Goal: Navigation & Orientation: Find specific page/section

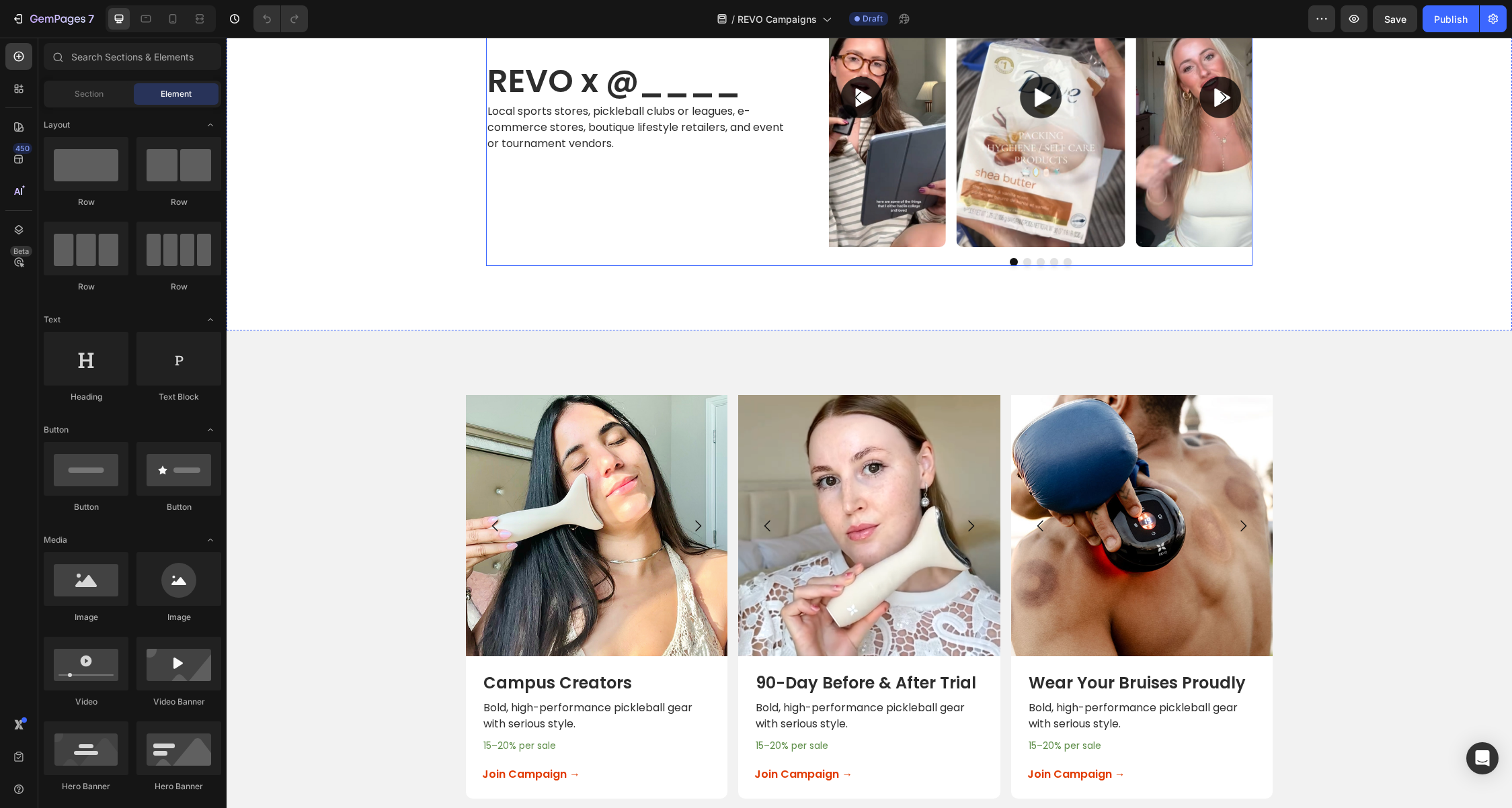
scroll to position [1128, 0]
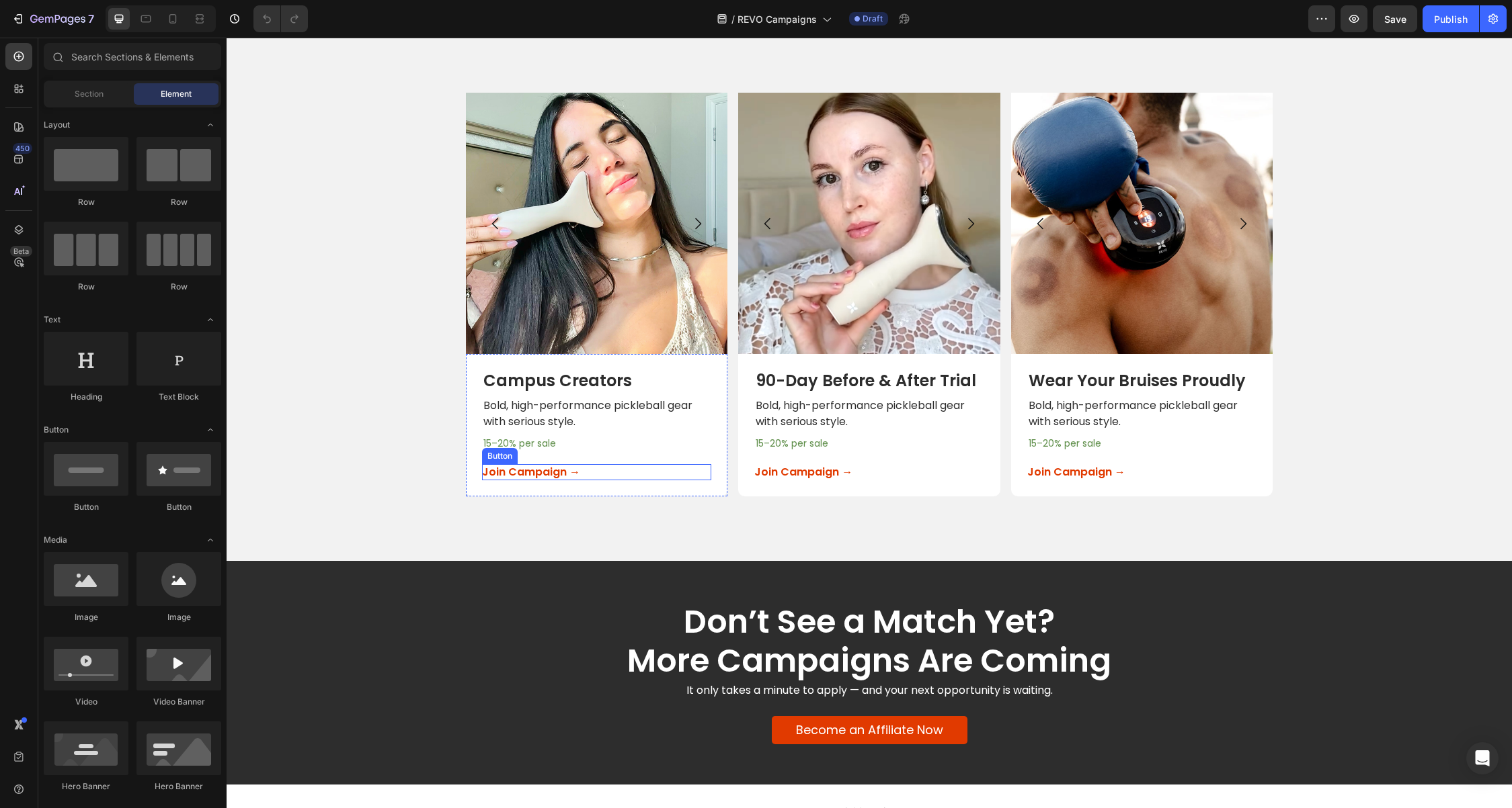
click at [588, 477] on button "Join Campaign →" at bounding box center [543, 472] width 122 height 15
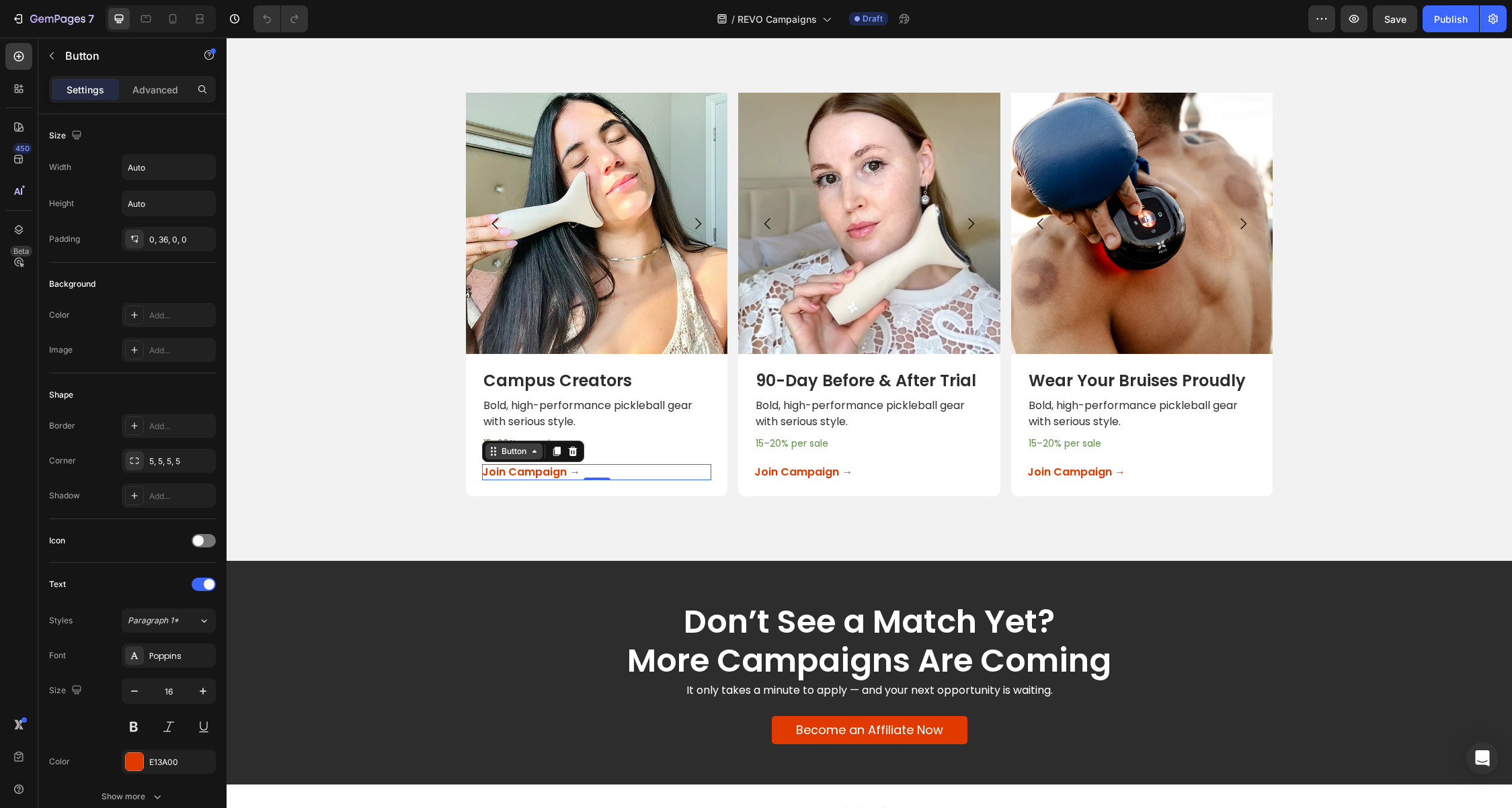
click at [539, 452] on icon at bounding box center [534, 451] width 11 height 11
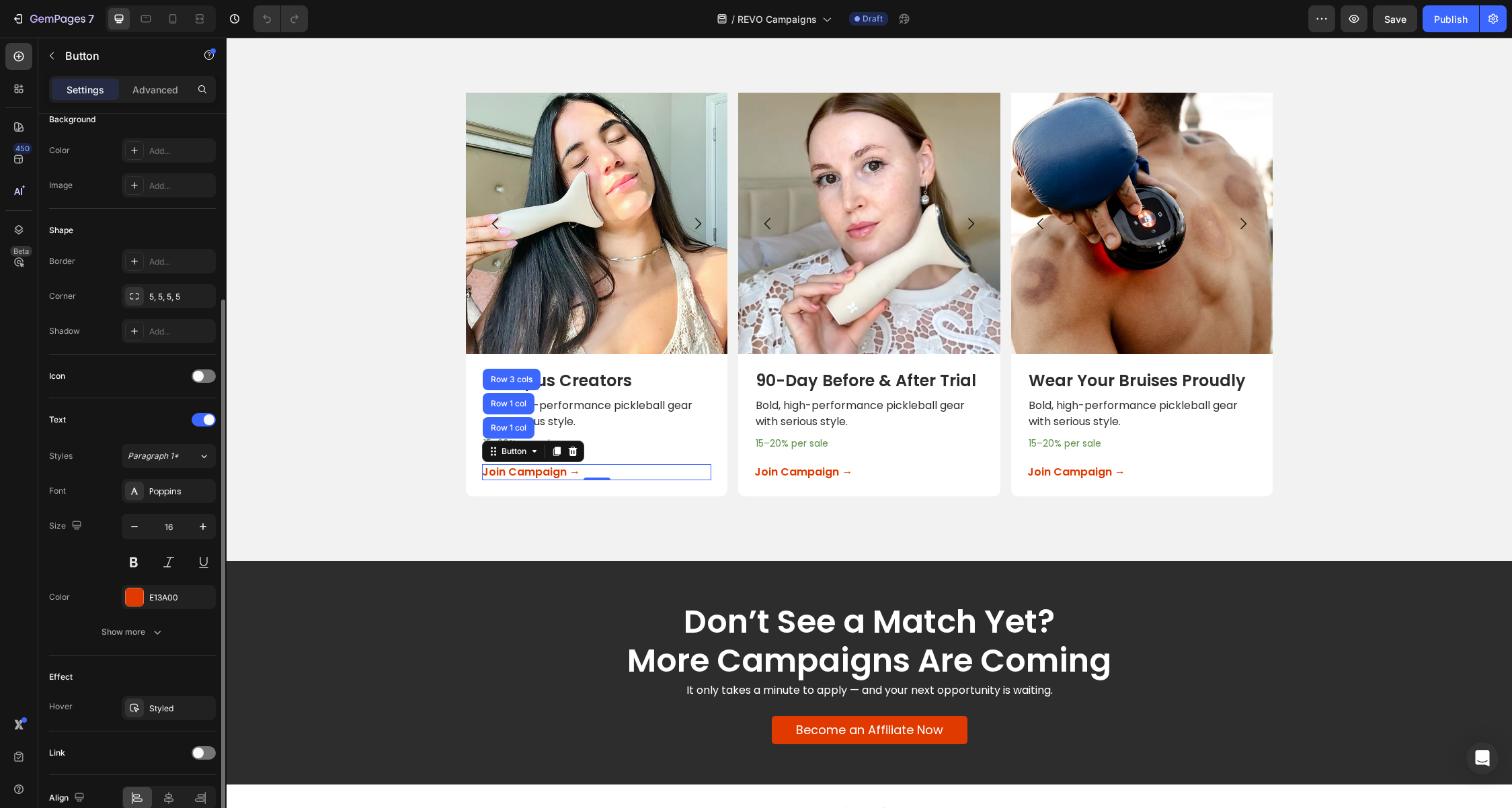
scroll to position [231, 0]
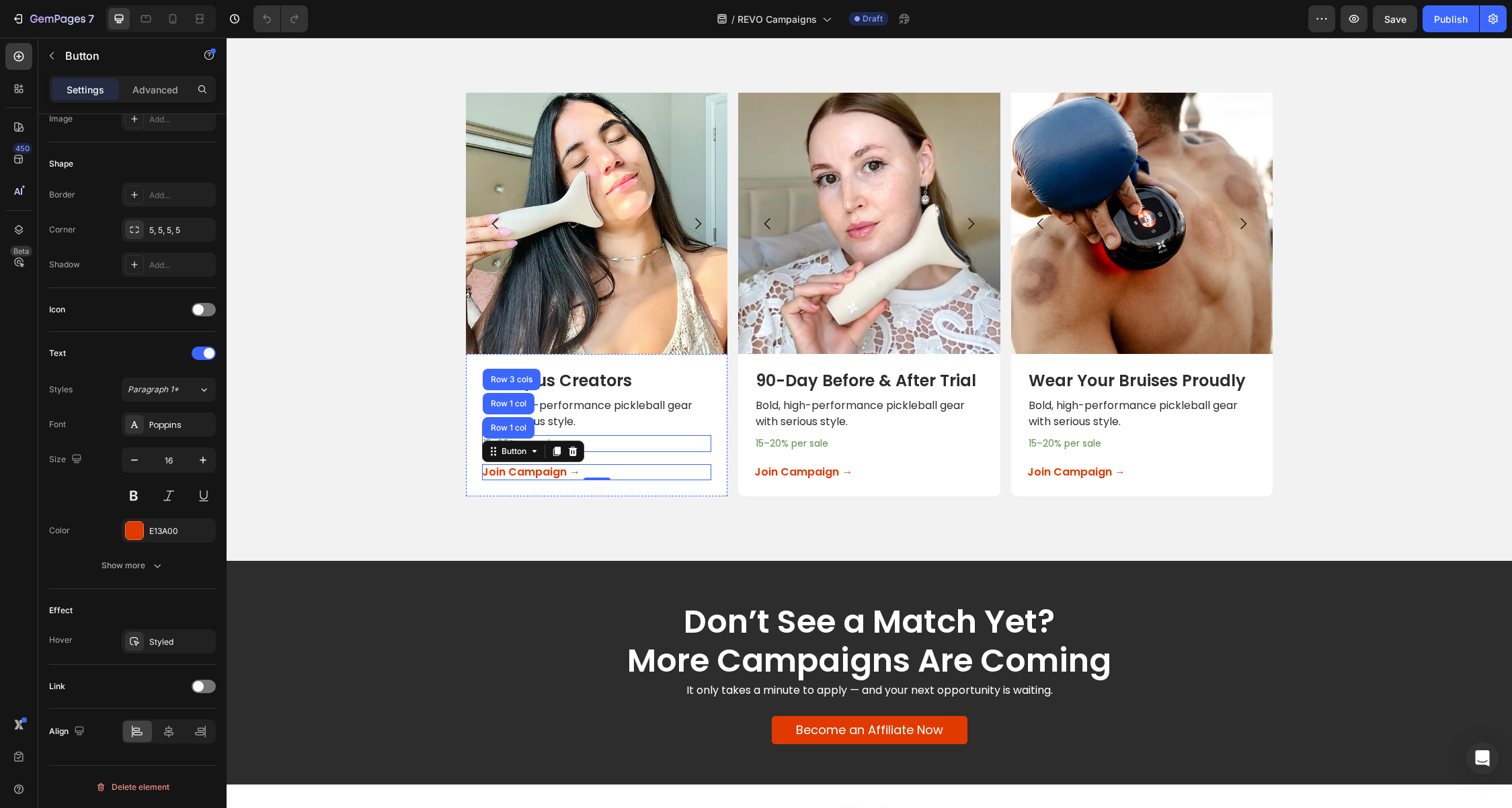
click at [624, 432] on div "Campus Creators Text Block Bold, high-performance pickleball gear with serious …" at bounding box center [596, 425] width 229 height 110
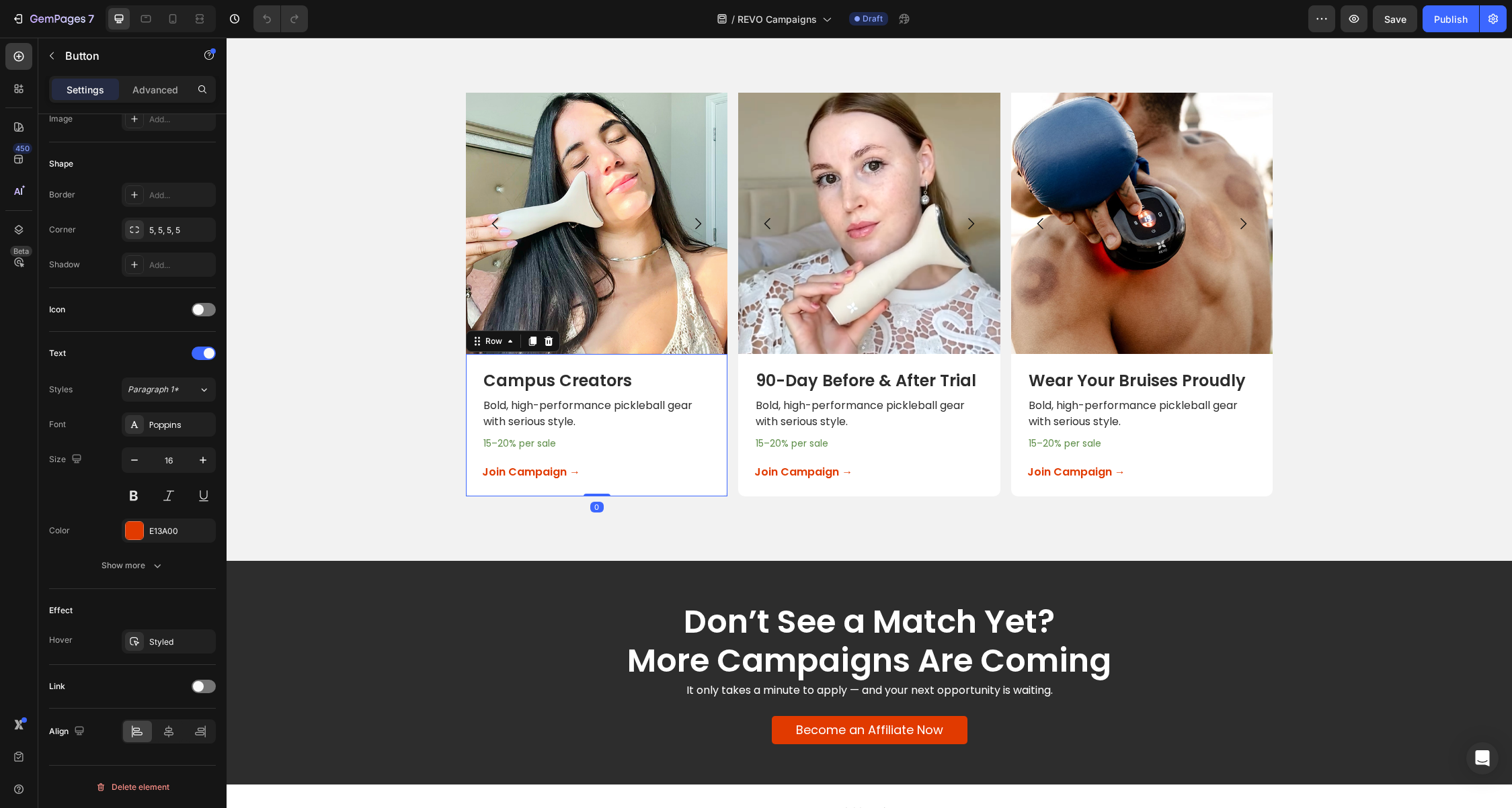
scroll to position [0, 0]
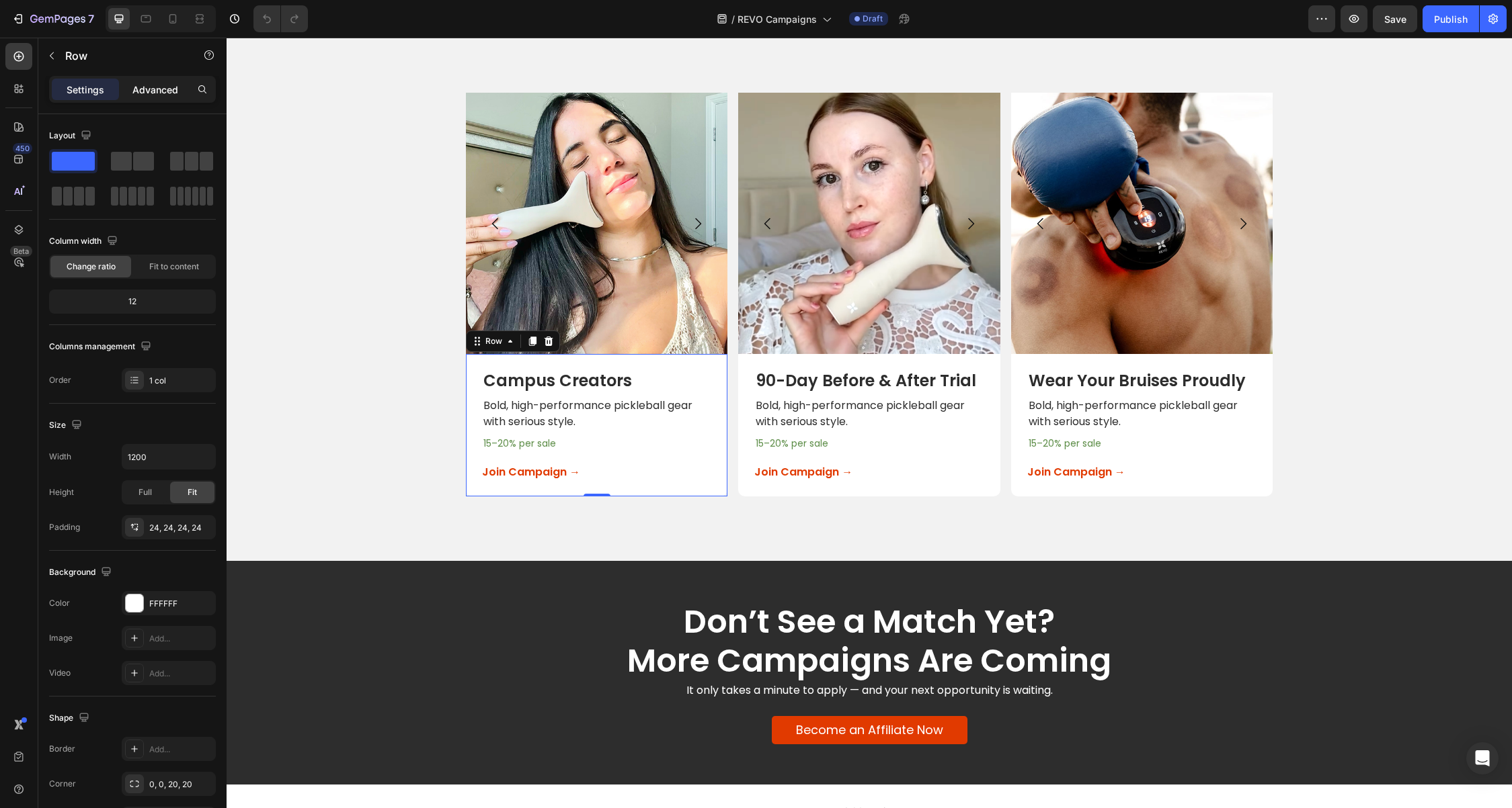
click at [134, 85] on p "Advanced" at bounding box center [155, 89] width 45 height 14
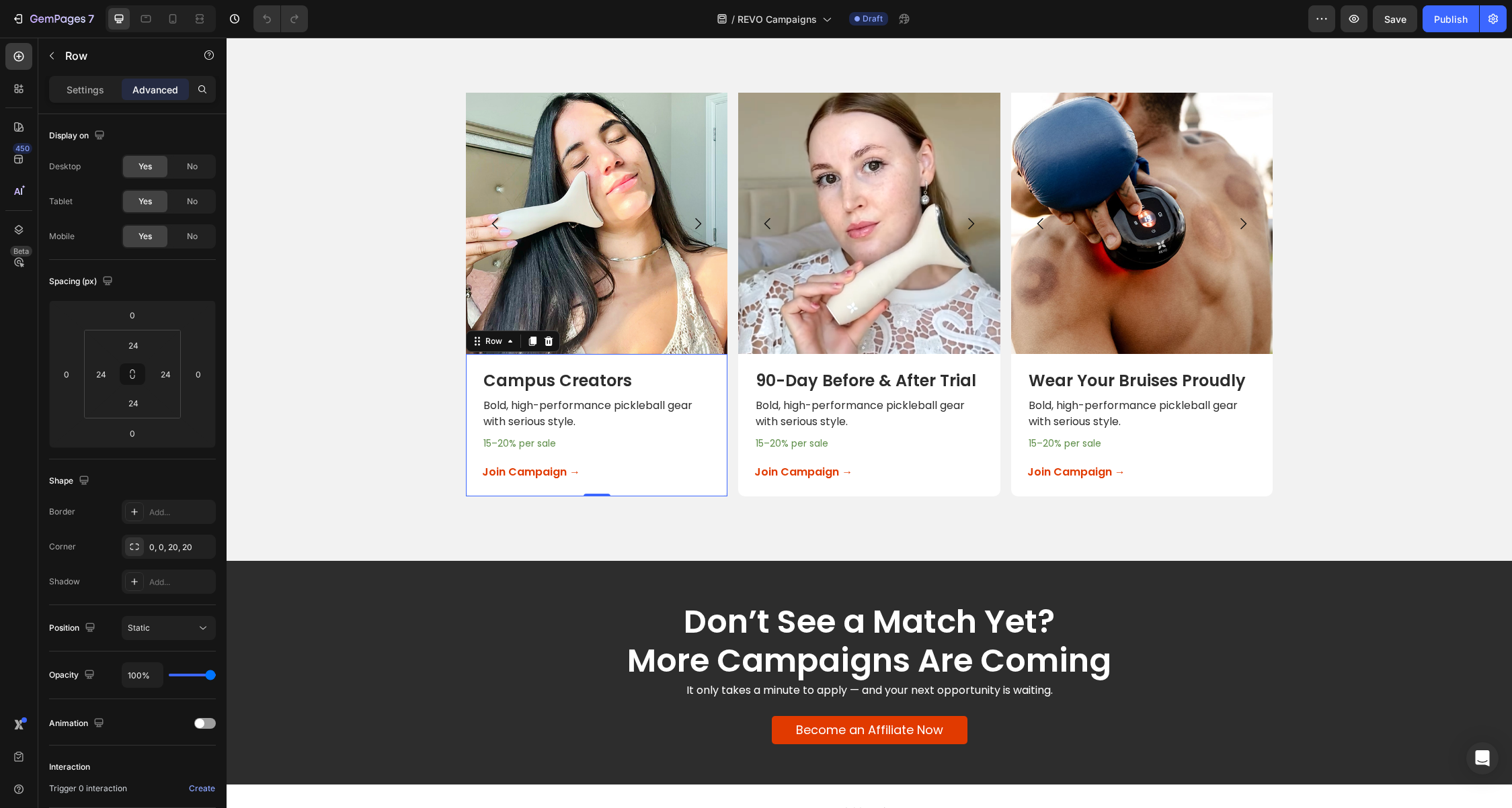
click at [525, 482] on div "Campus Creators Text Block Bold, high-performance pickleball gear with serious …" at bounding box center [596, 425] width 261 height 143
click at [529, 472] on p "Join Campaign →" at bounding box center [530, 472] width 98 height 15
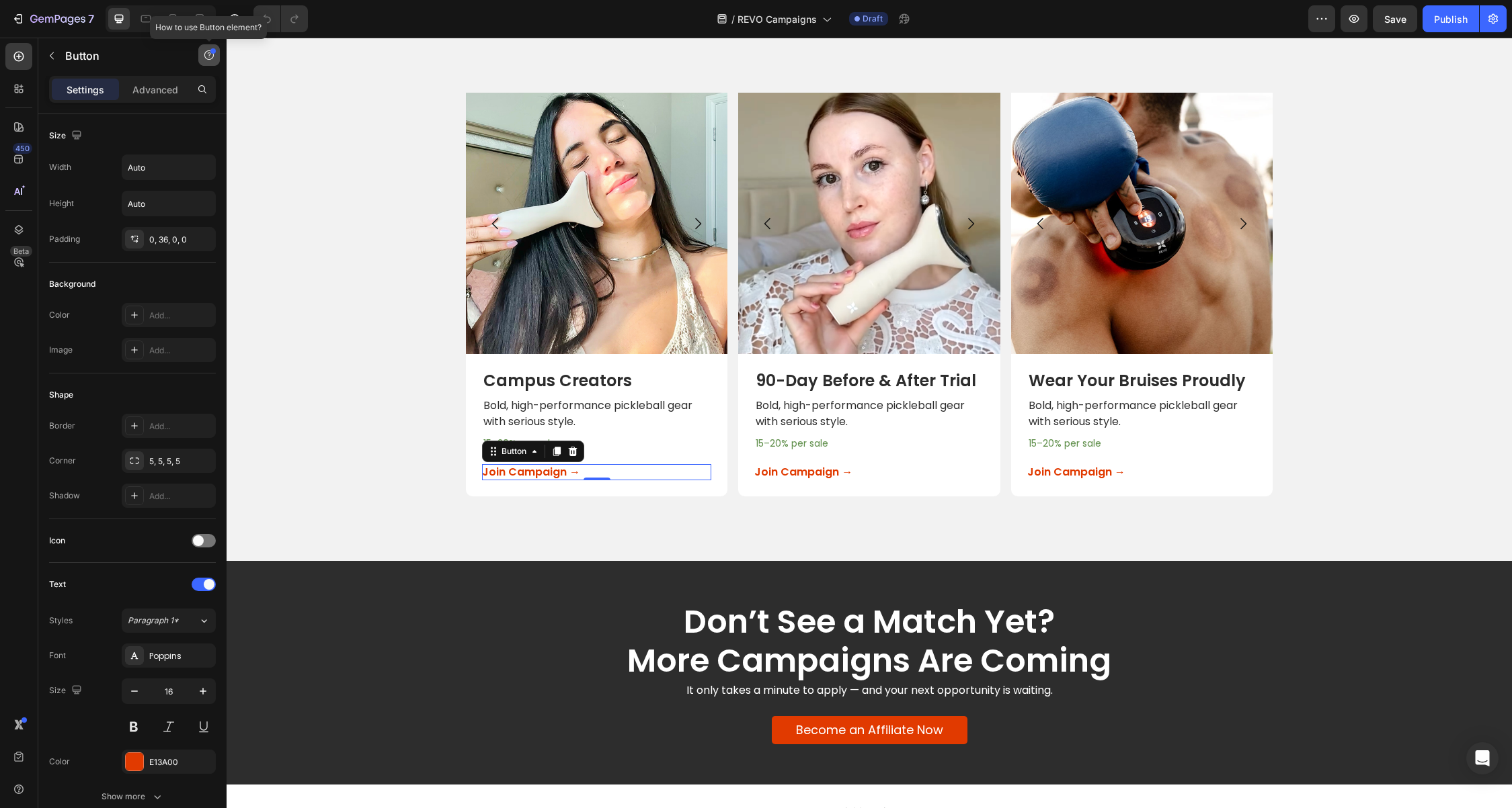
click at [210, 56] on icon "button" at bounding box center [209, 54] width 11 height 11
click at [110, 131] on div "Size" at bounding box center [132, 136] width 167 height 21
click at [551, 475] on p "Join Campaign →" at bounding box center [530, 472] width 98 height 15
click at [605, 472] on div "Join Campaign → Button 0" at bounding box center [596, 472] width 229 height 16
click at [529, 452] on icon at bounding box center [534, 451] width 11 height 11
